Goal: Information Seeking & Learning: Learn about a topic

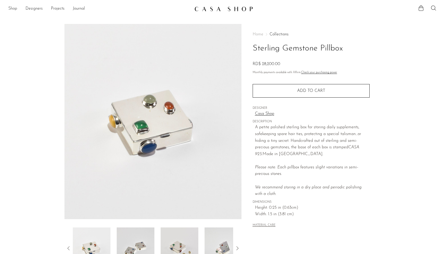
click at [12, 8] on link "Shop" at bounding box center [12, 8] width 9 height 7
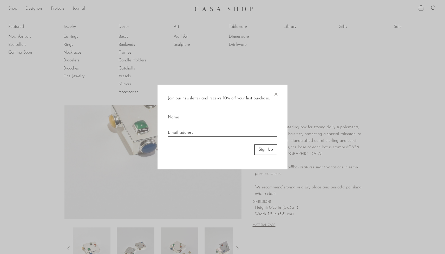
click at [277, 95] on span "×" at bounding box center [275, 93] width 5 height 17
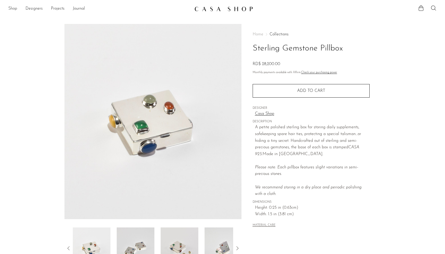
click at [13, 10] on link "Shop" at bounding box center [12, 8] width 9 height 7
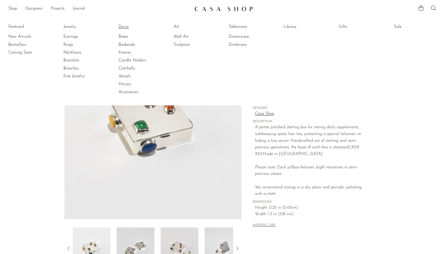
click at [122, 25] on link "Decor" at bounding box center [138, 27] width 39 height 6
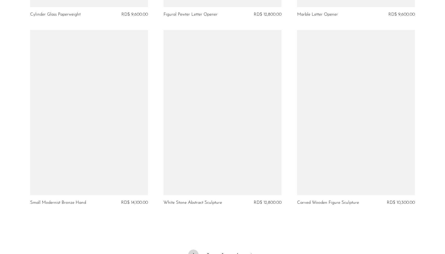
scroll to position [2172, 0]
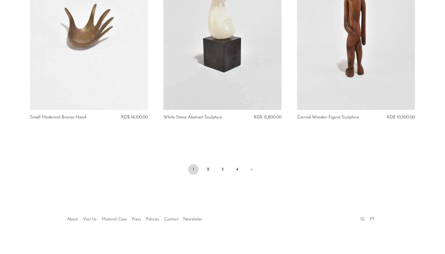
click at [373, 219] on link "PT" at bounding box center [372, 219] width 5 height 4
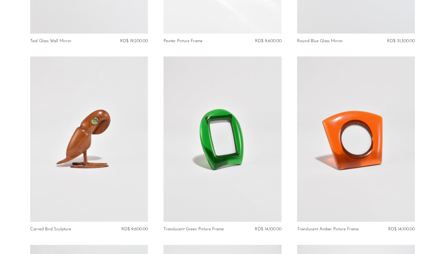
scroll to position [1120, 0]
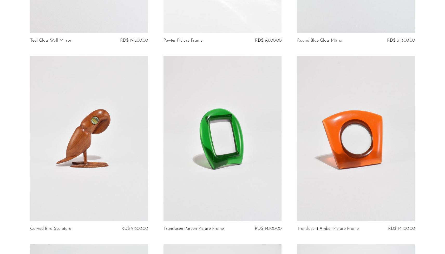
click at [426, 130] on section "Handcrafted Wooden Kaleidoscope RD$ 25,300.00 Beaded Wooden Picture Frame RD$ 1…" at bounding box center [222, 56] width 445 height 2257
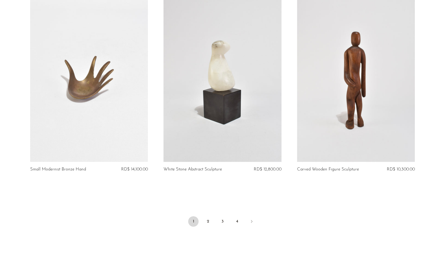
scroll to position [2172, 0]
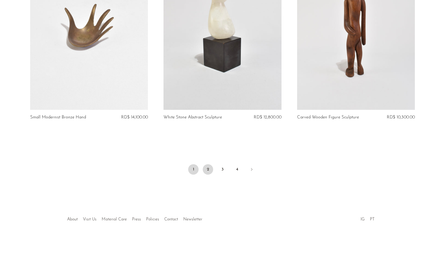
click at [208, 169] on link "2" at bounding box center [208, 169] width 10 height 10
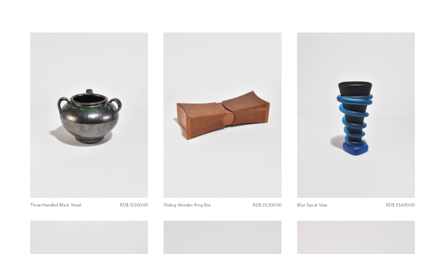
scroll to position [17, 0]
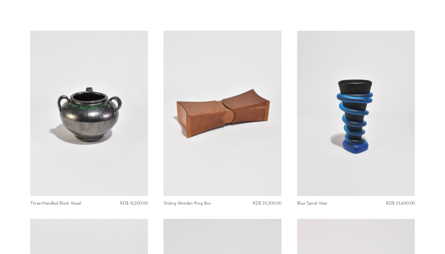
click at [375, 79] on link at bounding box center [356, 113] width 118 height 165
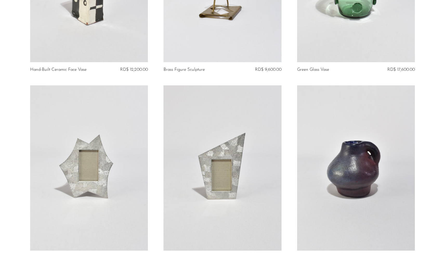
scroll to position [1652, 0]
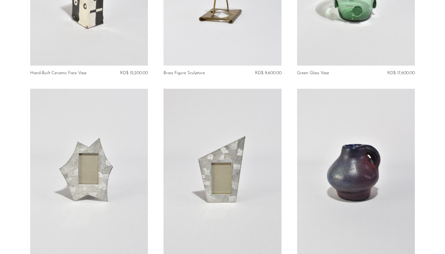
click at [220, 122] on link at bounding box center [223, 171] width 118 height 165
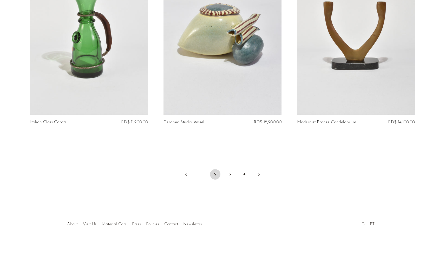
scroll to position [2169, 0]
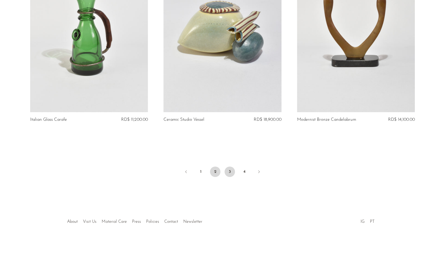
click at [229, 171] on link "3" at bounding box center [230, 171] width 10 height 10
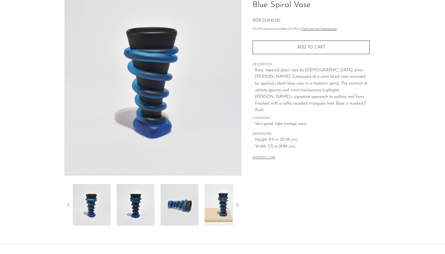
scroll to position [45, 0]
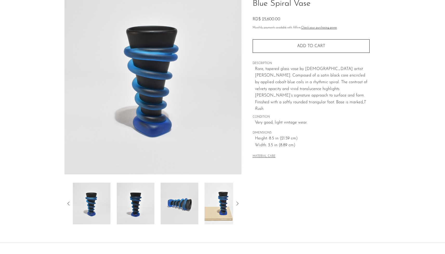
click at [228, 203] on img at bounding box center [224, 203] width 38 height 42
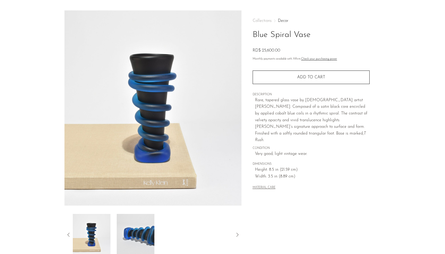
scroll to position [0, 0]
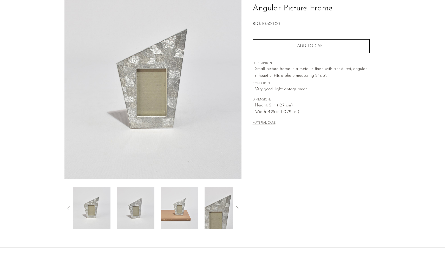
scroll to position [45, 0]
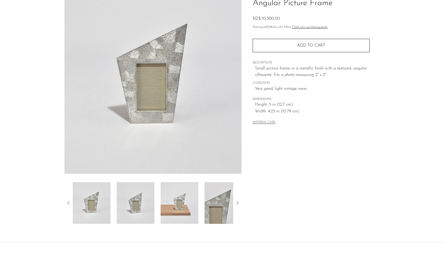
click at [189, 199] on img at bounding box center [180, 203] width 38 height 42
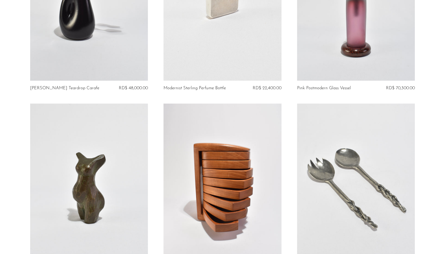
scroll to position [534, 0]
